Goal: Information Seeking & Learning: Learn about a topic

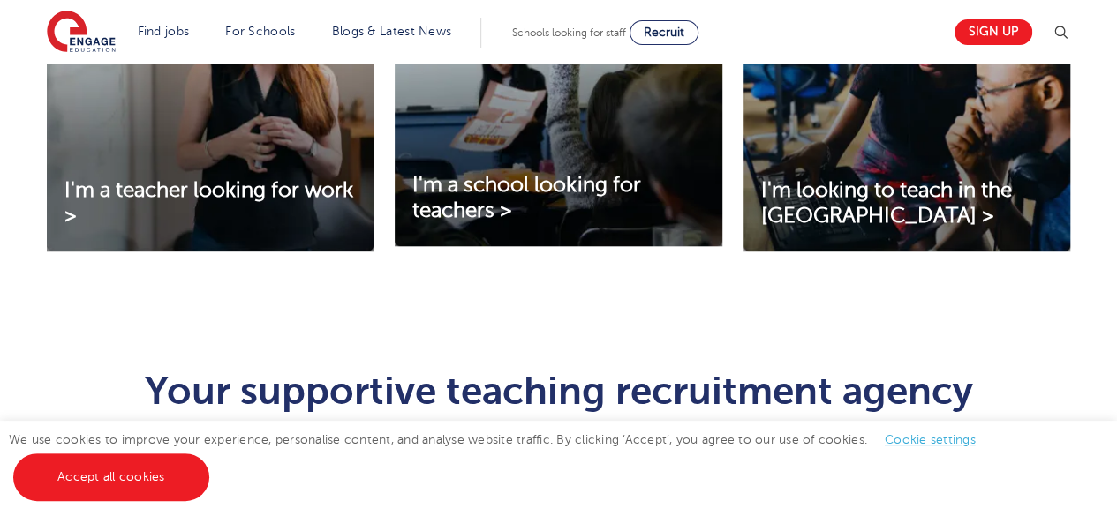
scroll to position [728, 0]
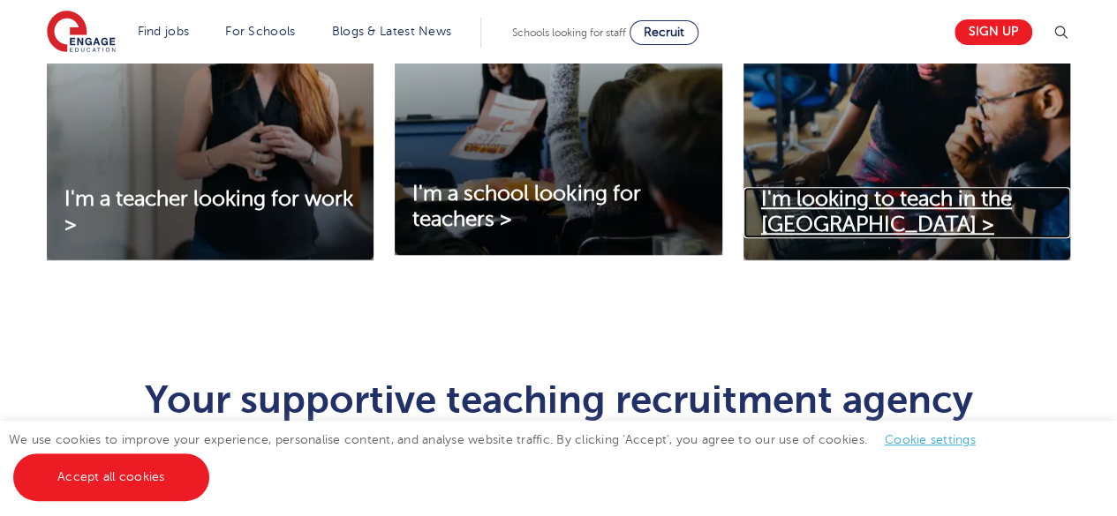
click at [844, 206] on span "I'm looking to teach in the UK >" at bounding box center [886, 211] width 251 height 49
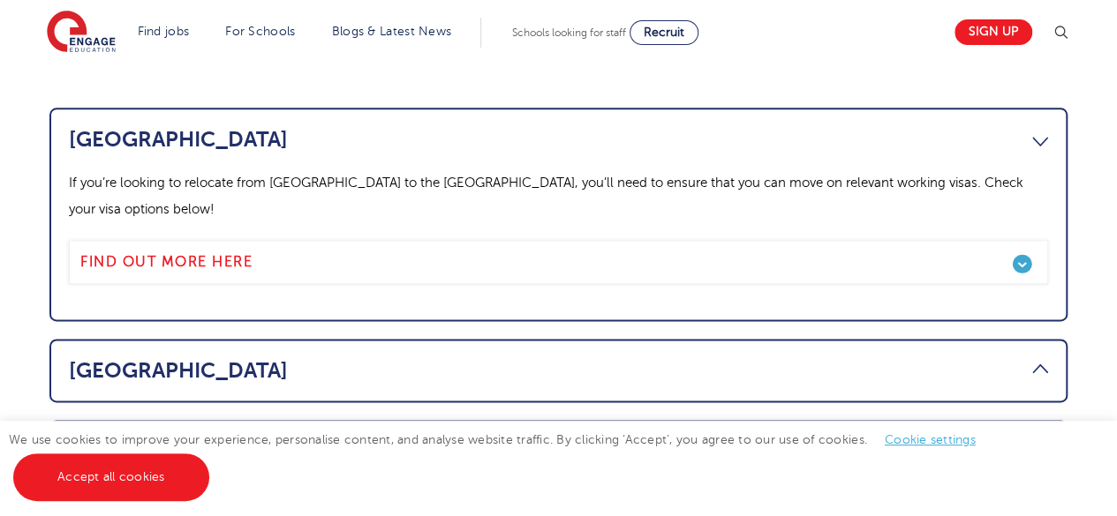
scroll to position [976, 0]
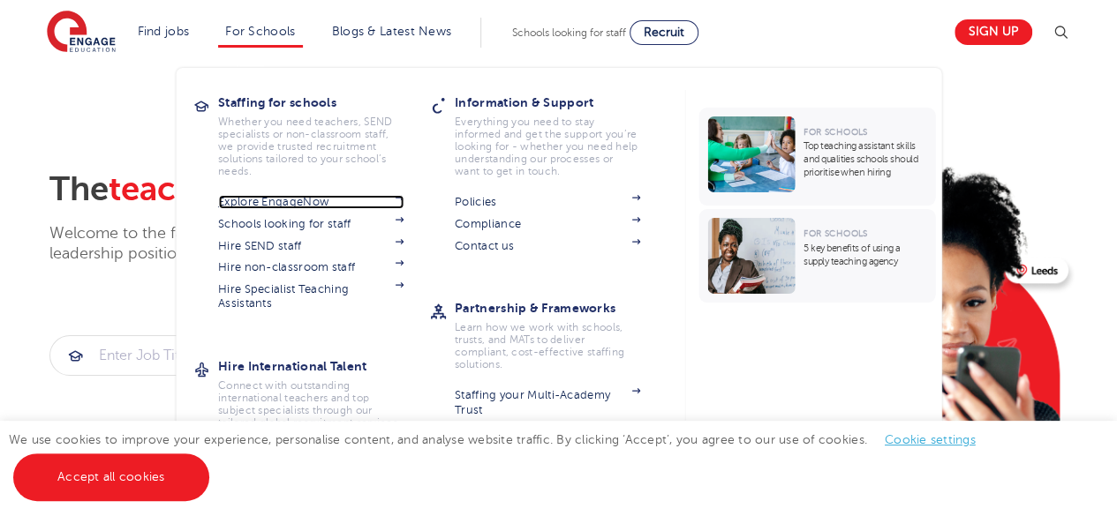
click at [324, 200] on link "Explore EngageNow" at bounding box center [310, 202] width 185 height 14
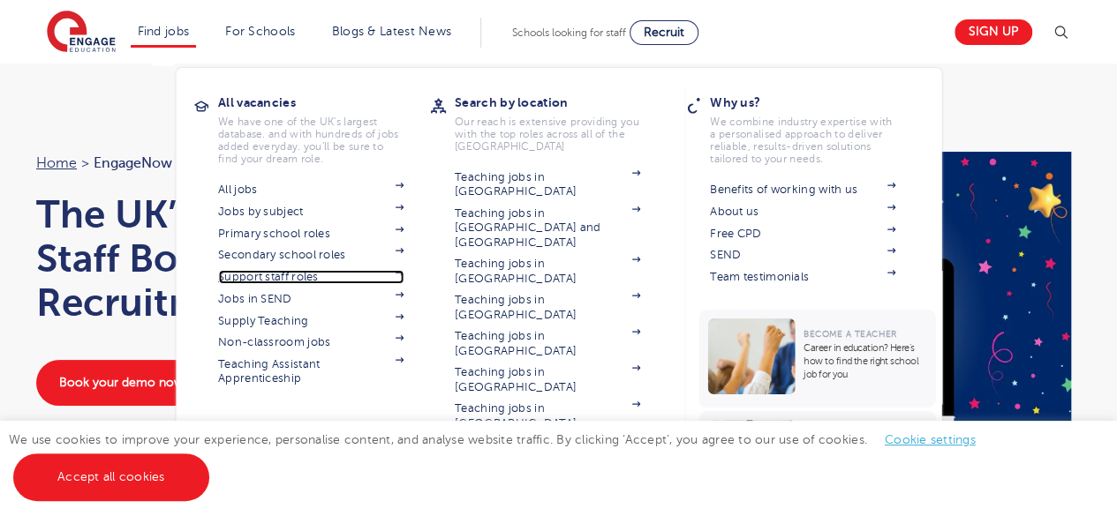
click at [314, 276] on link "Support staff roles" at bounding box center [310, 277] width 185 height 14
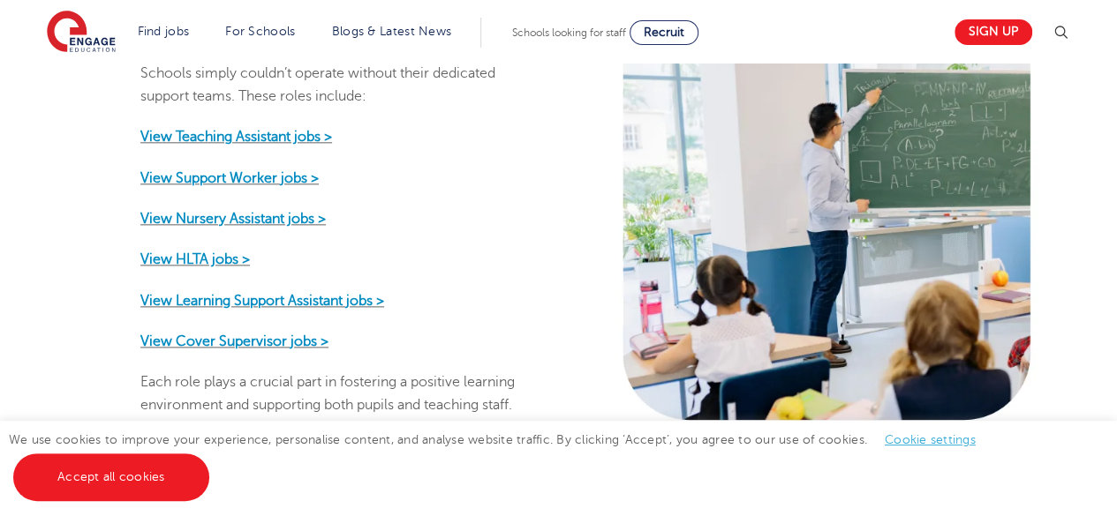
scroll to position [986, 0]
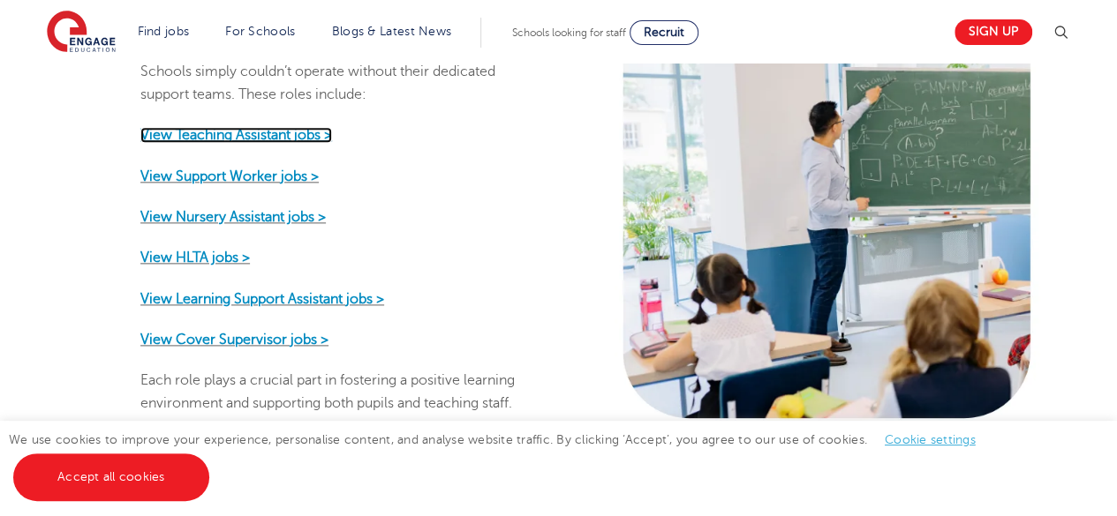
click at [282, 127] on strong "View Teaching Assistant jobs >" at bounding box center [236, 135] width 192 height 16
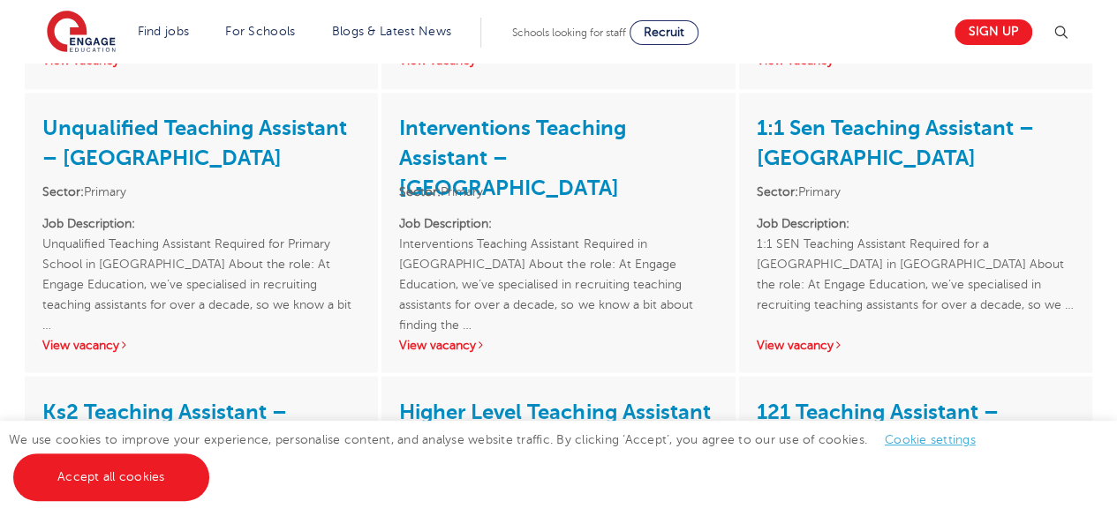
scroll to position [1465, 0]
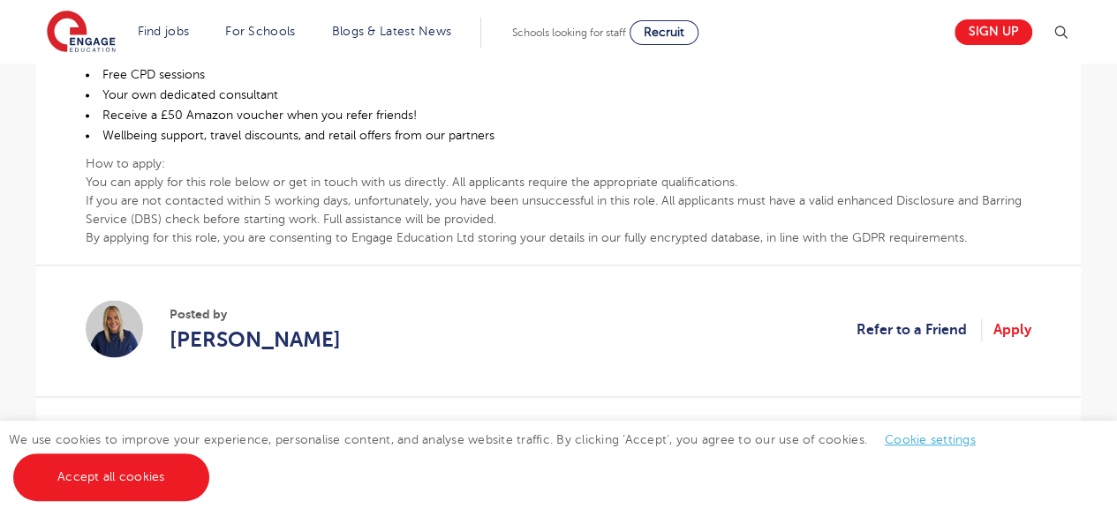
scroll to position [1217, 0]
